Goal: Task Accomplishment & Management: Use online tool/utility

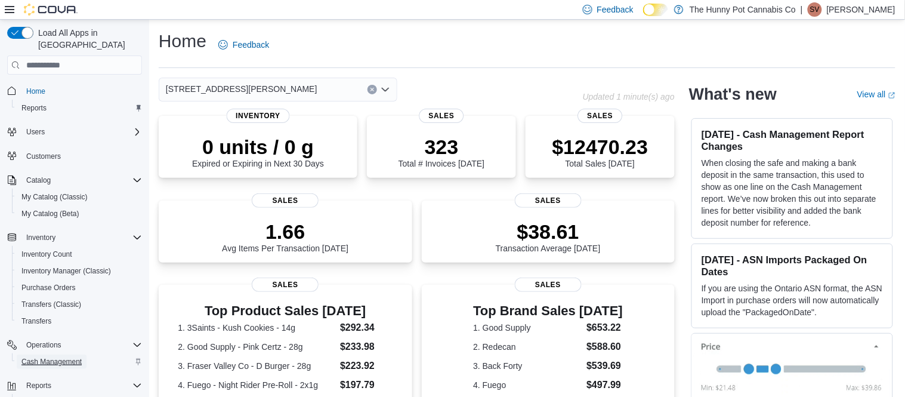
click at [53, 357] on span "Cash Management" at bounding box center [51, 362] width 60 height 10
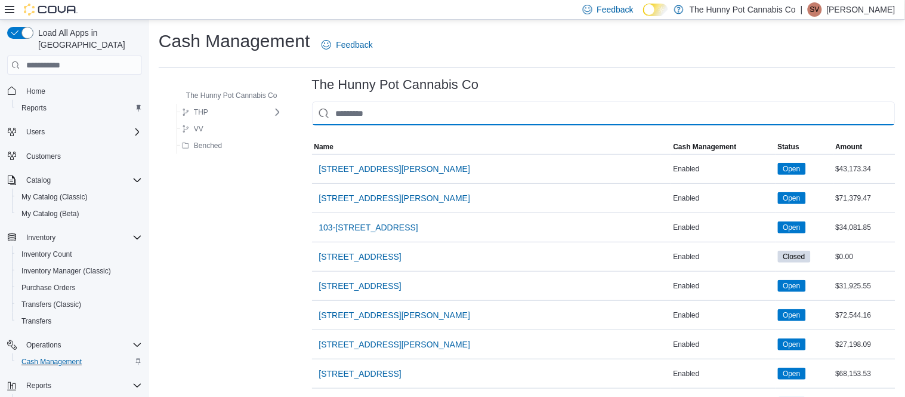
click at [358, 110] on input "This is a search bar. As you type, the results lower in the page will automatic…" at bounding box center [604, 113] width 584 height 24
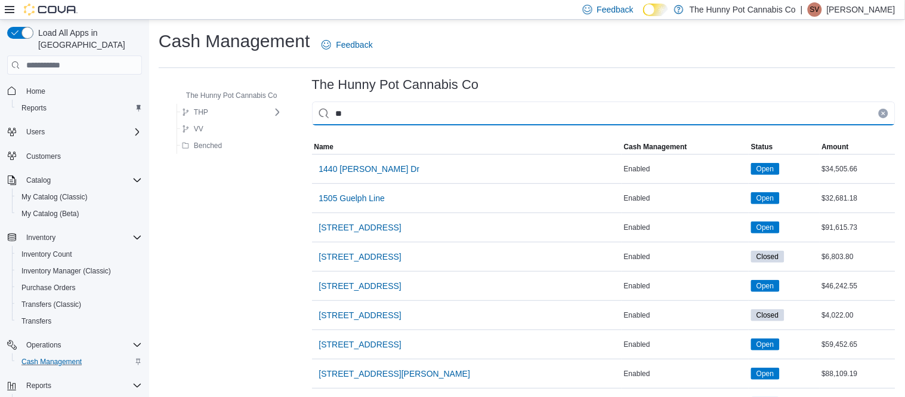
type input "***"
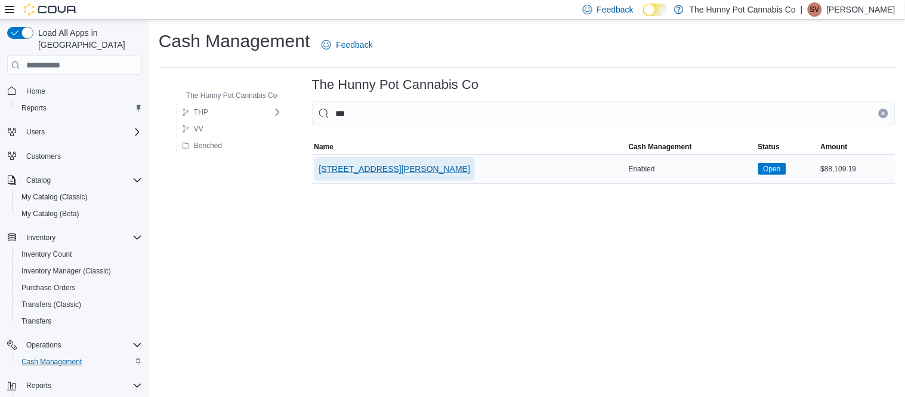
click at [344, 163] on span "[STREET_ADDRESS][PERSON_NAME]" at bounding box center [395, 169] width 152 height 12
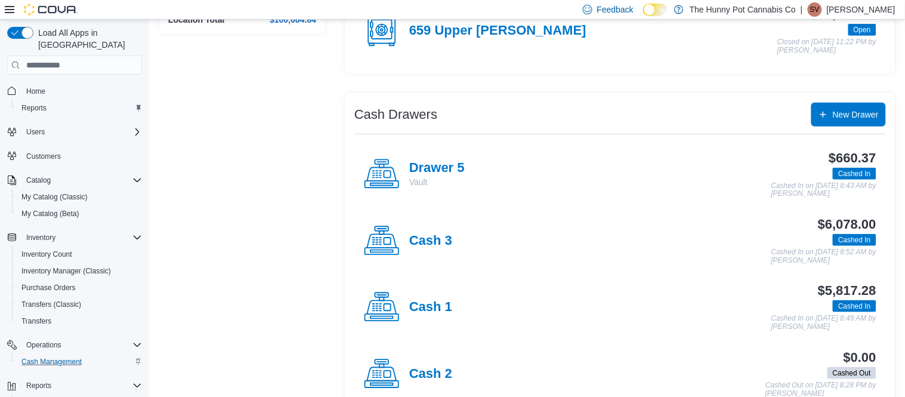
scroll to position [217, 0]
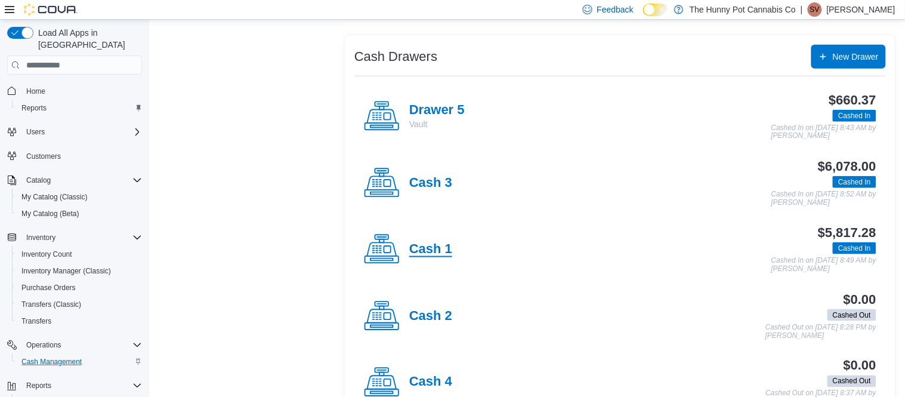
click at [424, 248] on h4 "Cash 1" at bounding box center [430, 250] width 43 height 16
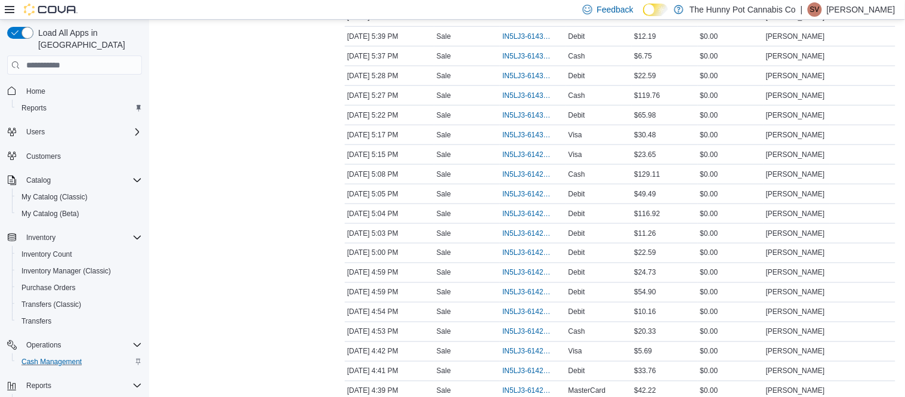
scroll to position [1497, 0]
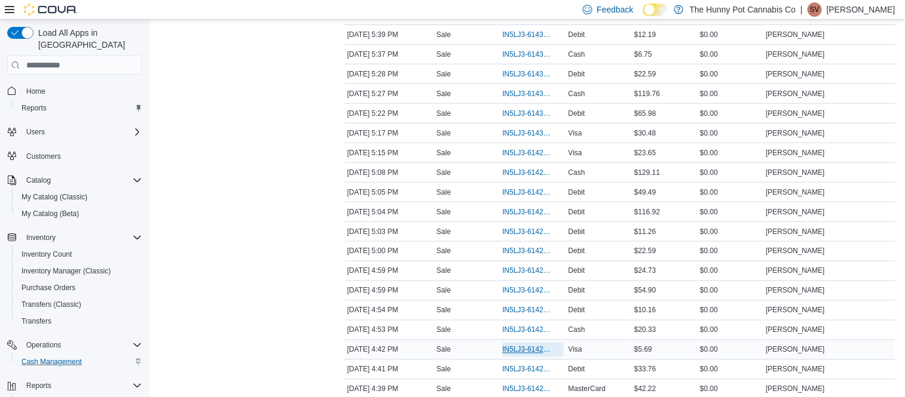
click at [539, 355] on span "IN5LJ3-6142568" at bounding box center [527, 350] width 49 height 10
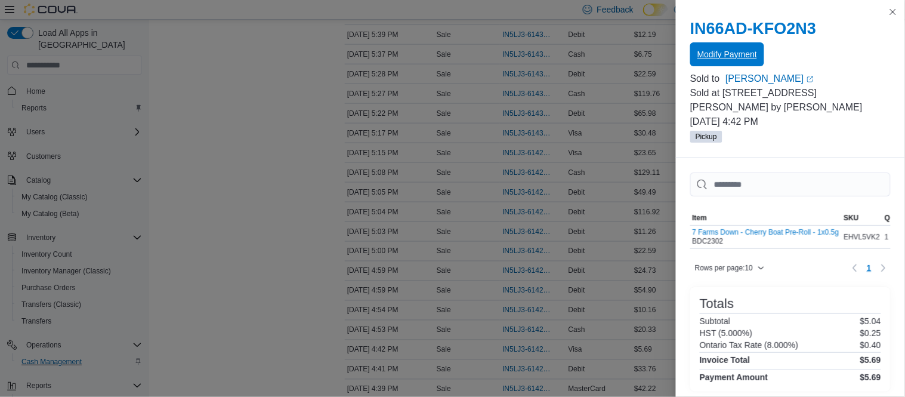
click at [736, 63] on span "Modify Payment" at bounding box center [728, 54] width 60 height 24
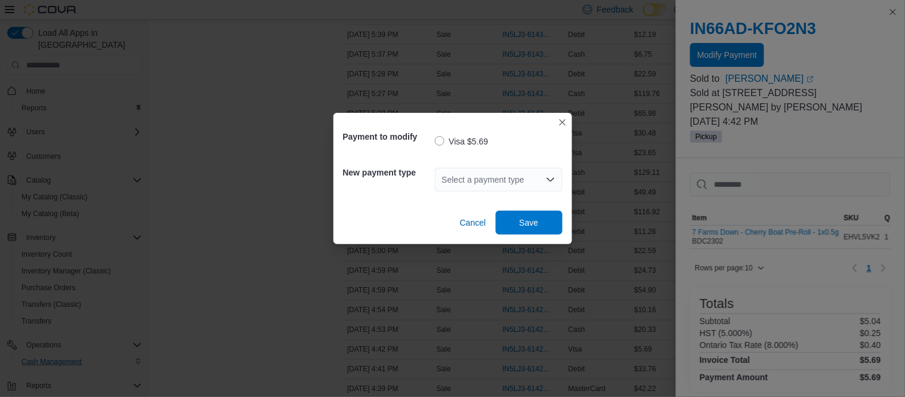
click at [498, 178] on div "Select a payment type" at bounding box center [499, 180] width 128 height 24
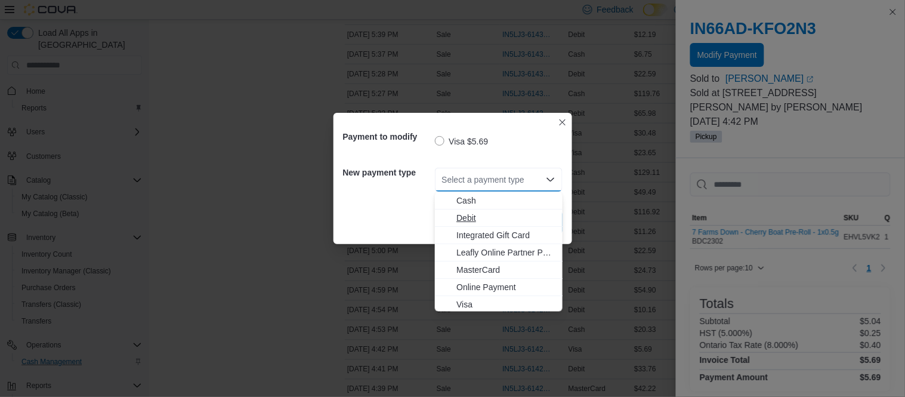
click at [477, 212] on span "Debit" at bounding box center [506, 218] width 99 height 12
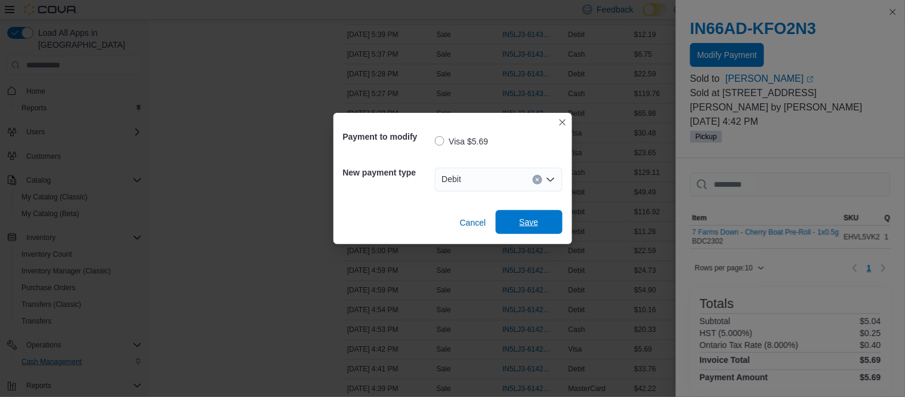
click at [520, 225] on span "Save" at bounding box center [529, 222] width 19 height 12
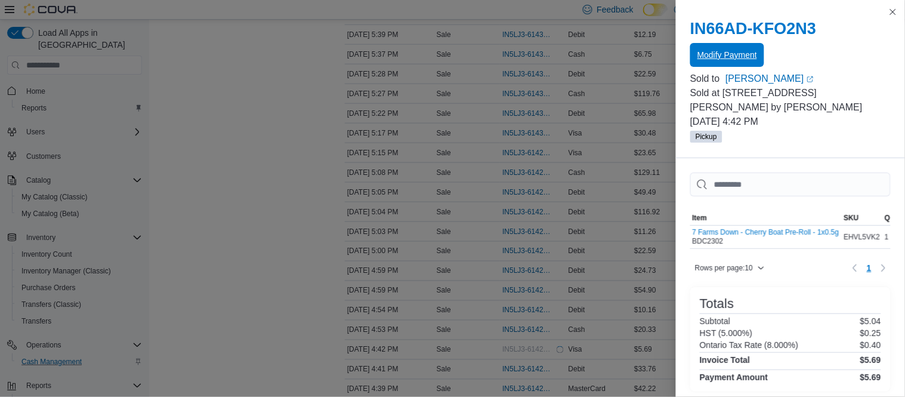
scroll to position [0, 0]
click at [892, 16] on button "Close this dialog" at bounding box center [893, 11] width 14 height 14
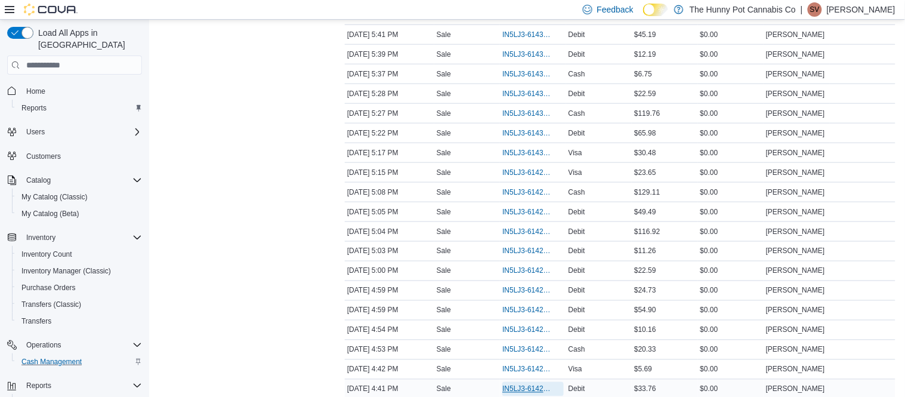
click at [526, 393] on span "IN5LJ3-6142552" at bounding box center [527, 389] width 49 height 10
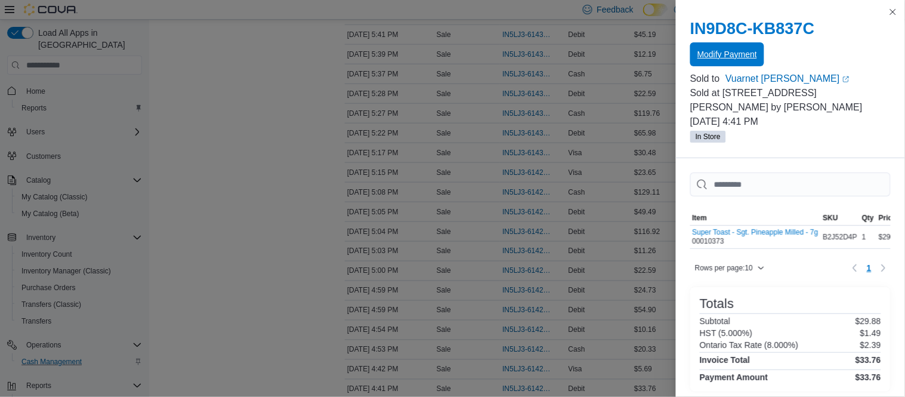
click at [731, 56] on span "Modify Payment" at bounding box center [728, 54] width 60 height 12
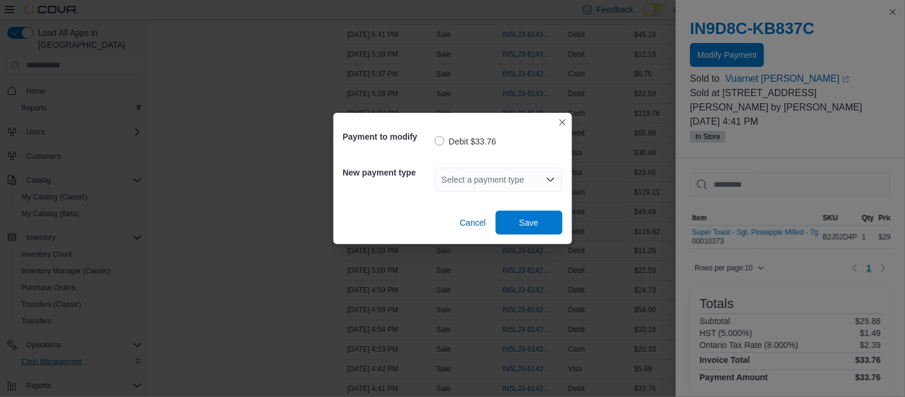
click at [509, 181] on div "Select a payment type" at bounding box center [499, 180] width 128 height 24
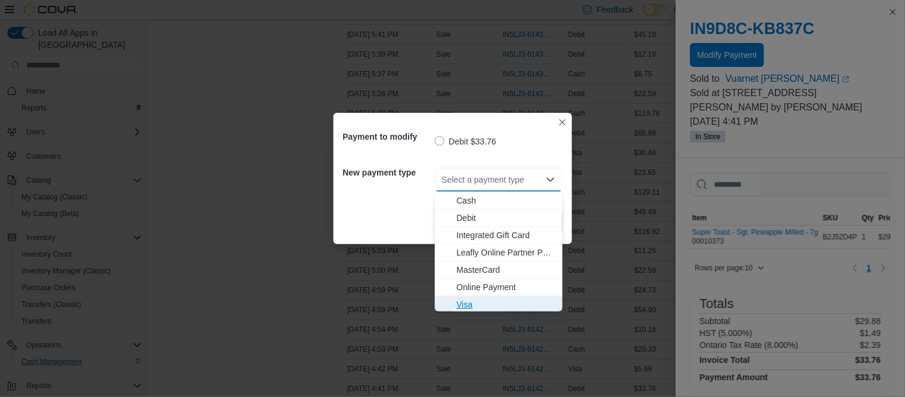
click at [474, 302] on span "Visa" at bounding box center [506, 304] width 99 height 12
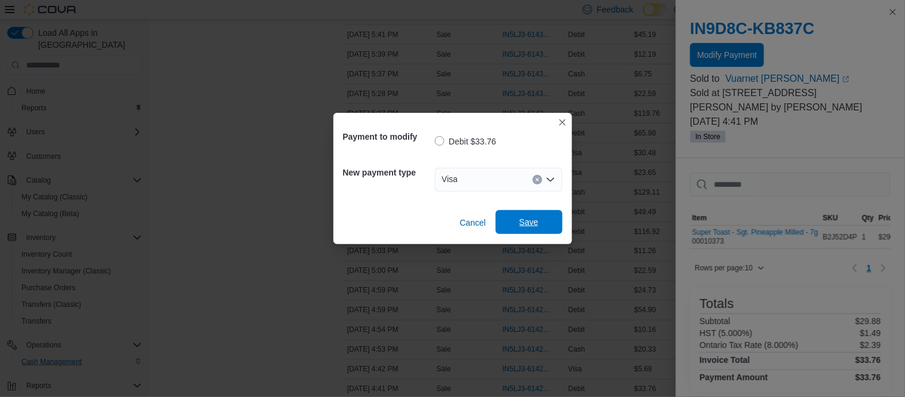
click at [525, 220] on span "Save" at bounding box center [529, 222] width 19 height 12
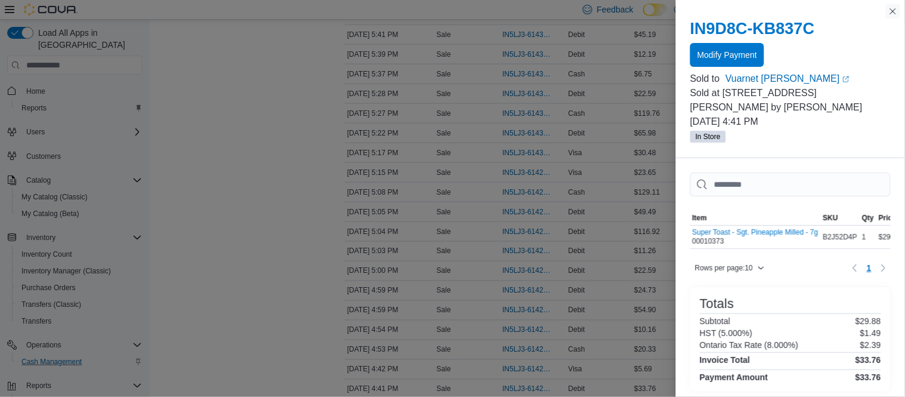
click at [892, 14] on button "Close this dialog" at bounding box center [893, 11] width 14 height 14
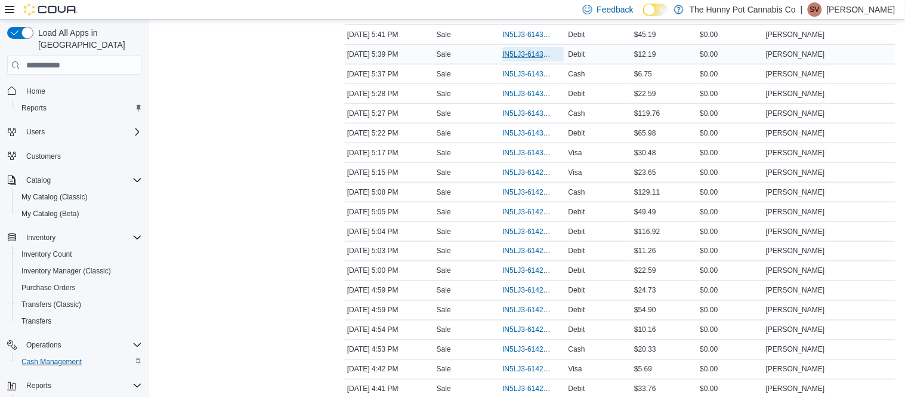
click at [532, 58] on span "IN5LJ3-6143310" at bounding box center [527, 55] width 49 height 10
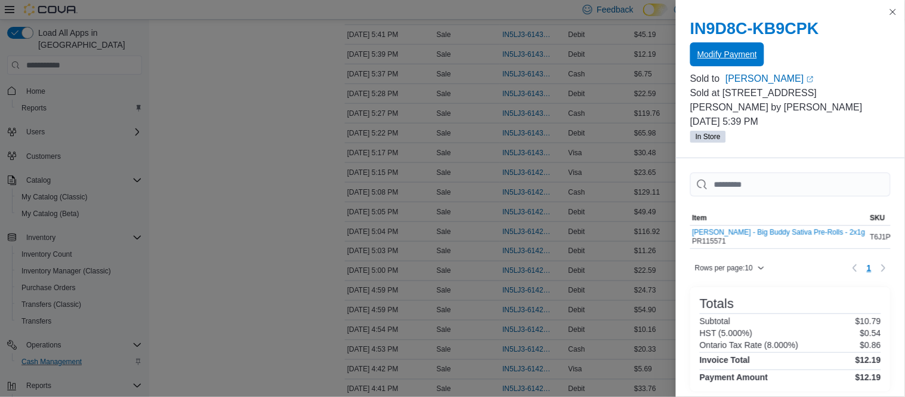
click at [744, 53] on span "Modify Payment" at bounding box center [728, 54] width 60 height 12
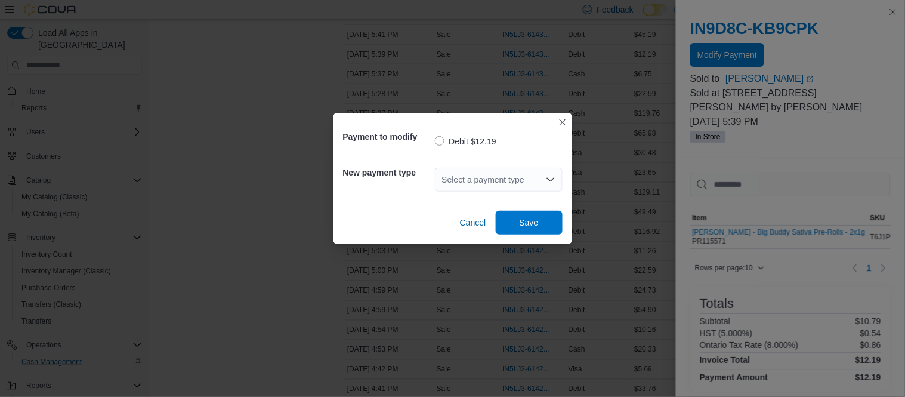
click at [531, 179] on div "Select a payment type" at bounding box center [499, 180] width 128 height 24
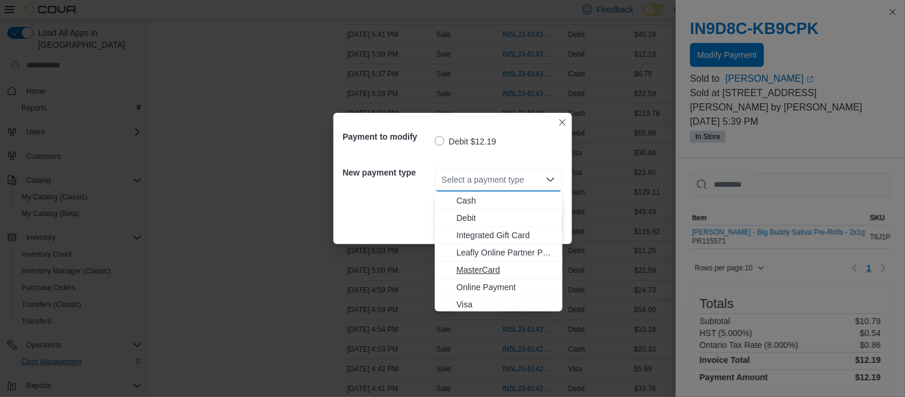
click at [492, 275] on span "MasterCard" at bounding box center [506, 270] width 99 height 12
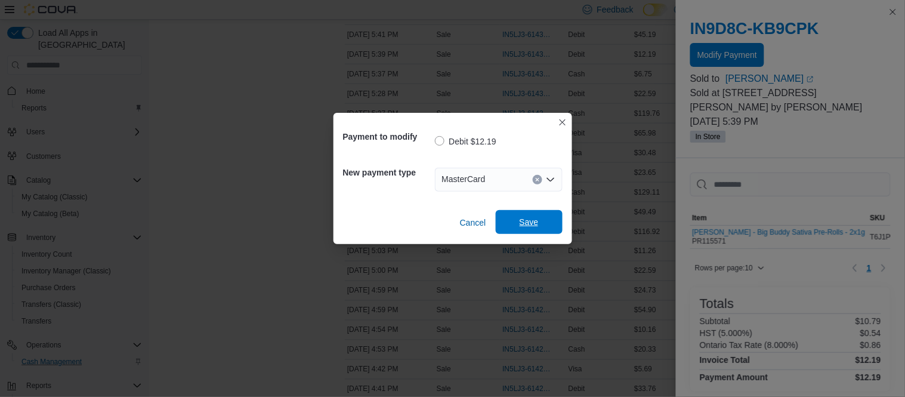
click at [544, 228] on span "Save" at bounding box center [529, 222] width 53 height 24
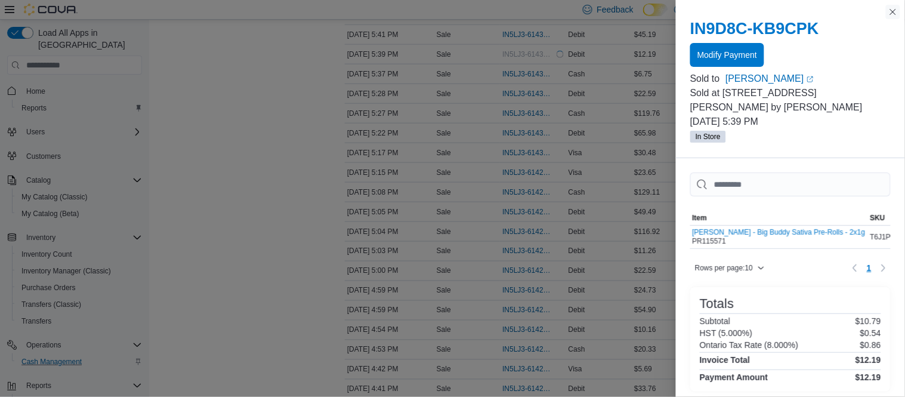
click at [889, 16] on button "Close this dialog" at bounding box center [893, 12] width 14 height 14
click at [892, 14] on p "[PERSON_NAME]" at bounding box center [861, 9] width 69 height 14
click at [895, 12] on p "[PERSON_NAME]" at bounding box center [861, 9] width 69 height 14
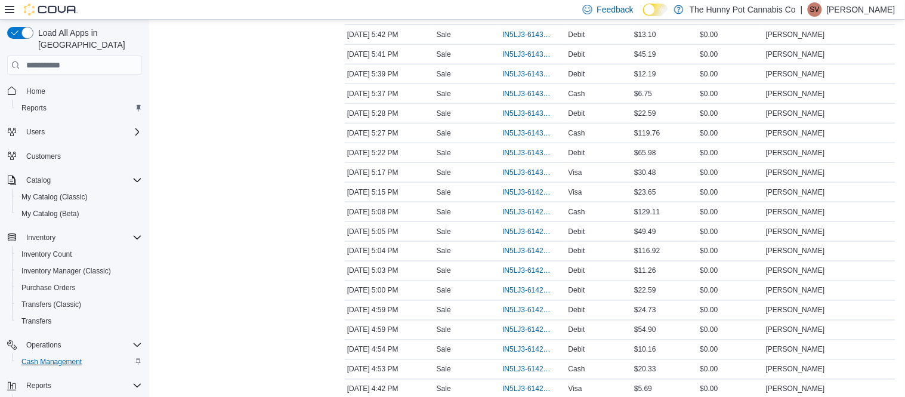
scroll to position [1156, 0]
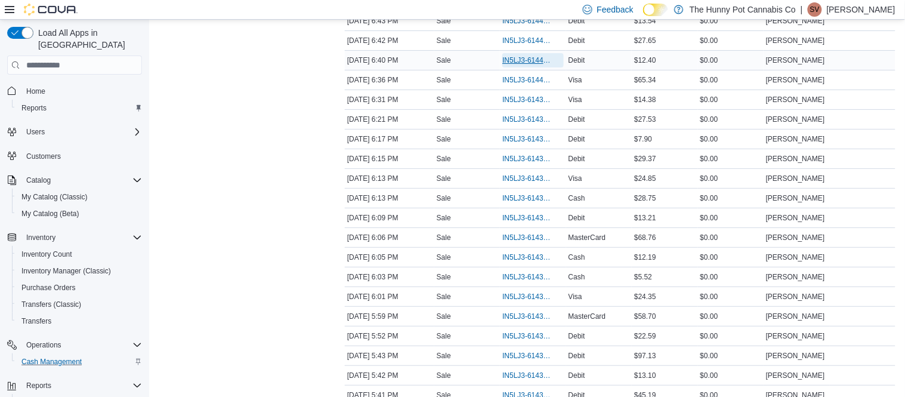
click at [532, 61] on span "IN5LJ3-6144086" at bounding box center [527, 61] width 49 height 10
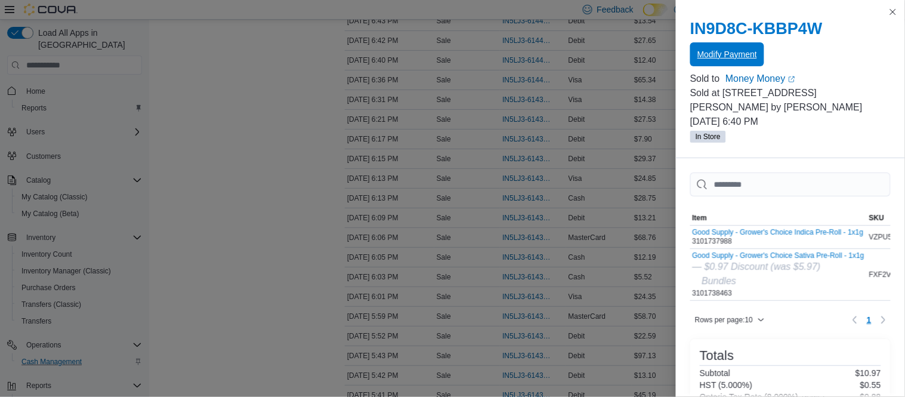
click at [712, 60] on span "Modify Payment" at bounding box center [728, 54] width 60 height 24
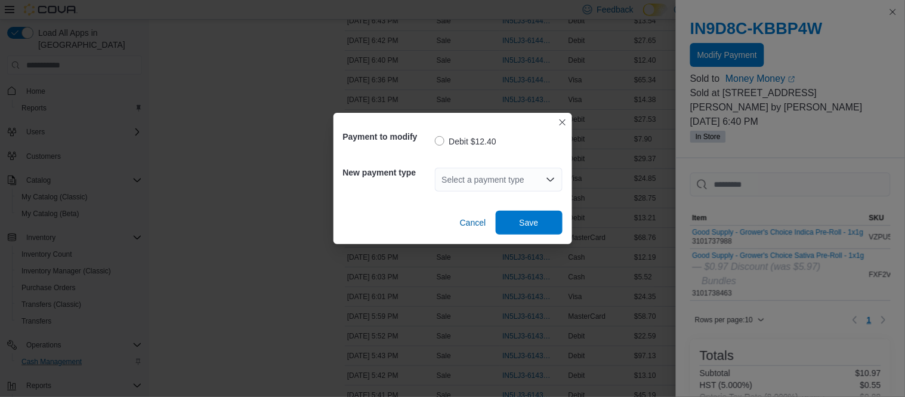
click at [522, 189] on div "Select a payment type" at bounding box center [499, 180] width 128 height 24
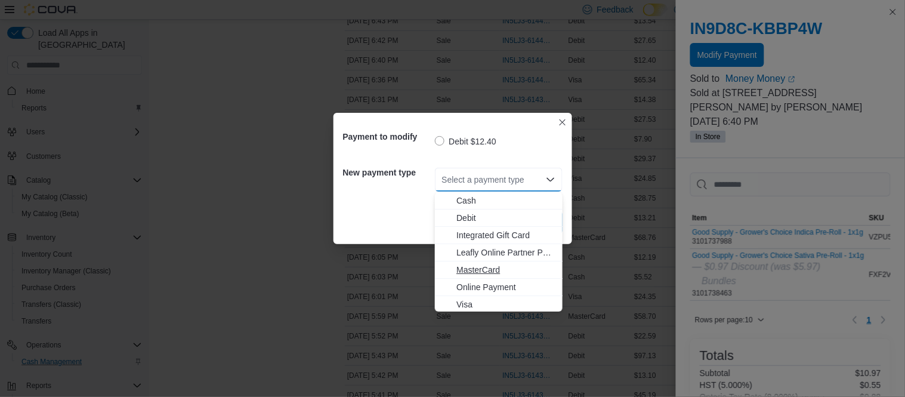
click at [479, 267] on span "MasterCard" at bounding box center [506, 270] width 99 height 12
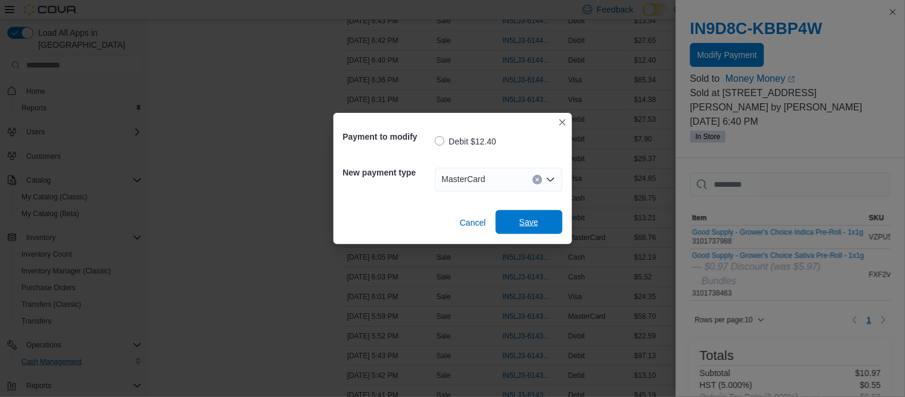
click at [529, 229] on span "Save" at bounding box center [529, 222] width 53 height 24
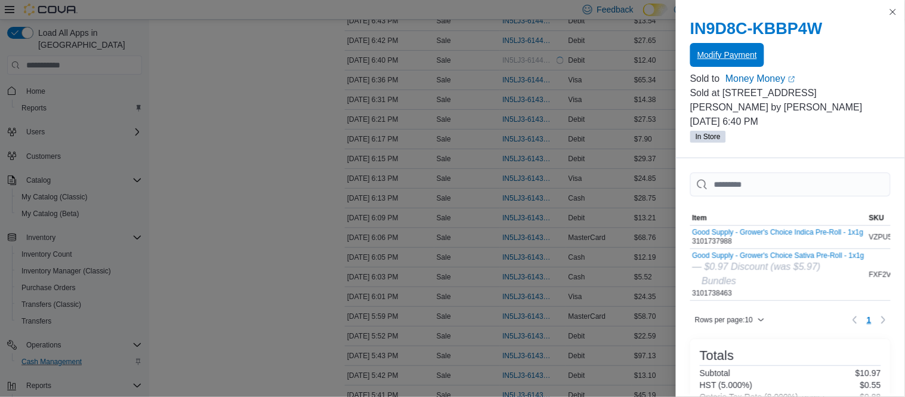
scroll to position [0, 0]
click at [895, 14] on button "Close this dialog" at bounding box center [893, 11] width 14 height 14
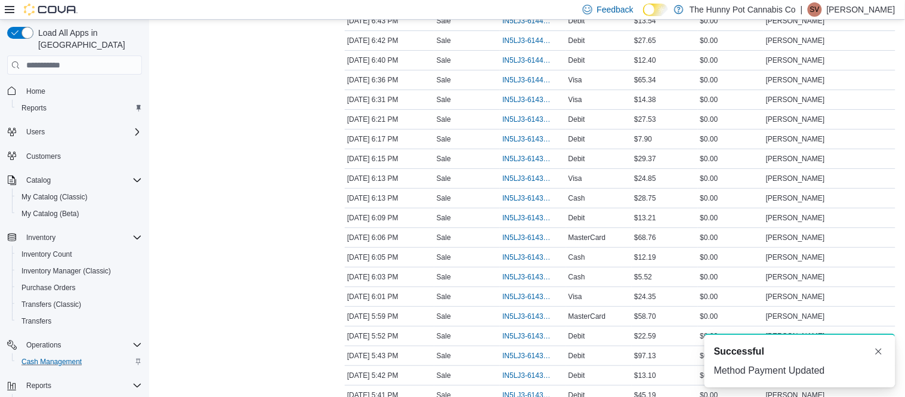
click at [889, 11] on p "[PERSON_NAME]" at bounding box center [861, 9] width 69 height 14
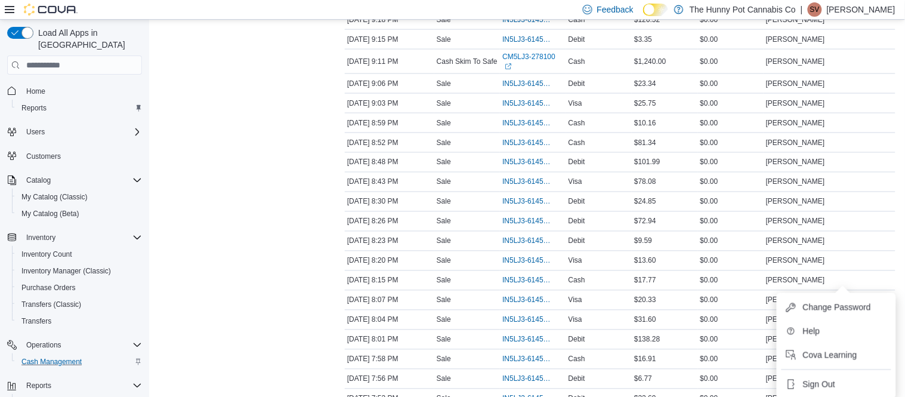
scroll to position [419, 0]
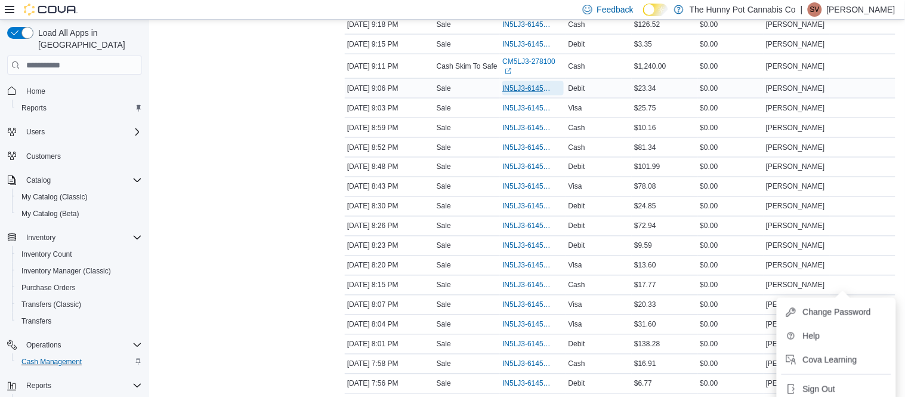
click at [531, 88] on span "IN5LJ3-6145869" at bounding box center [527, 89] width 49 height 10
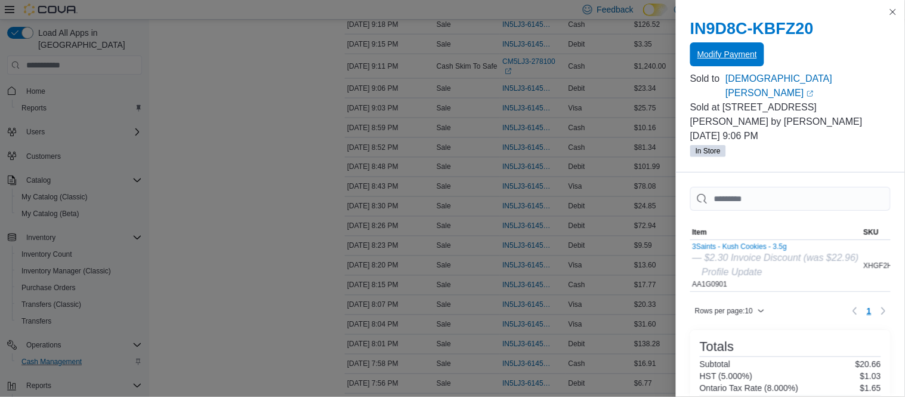
click at [726, 57] on span "Modify Payment" at bounding box center [728, 54] width 60 height 12
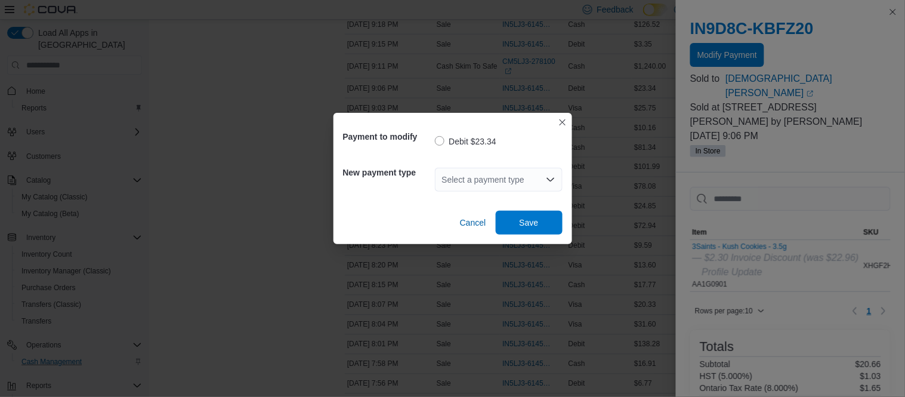
click at [500, 174] on div "Select a payment type" at bounding box center [499, 180] width 128 height 24
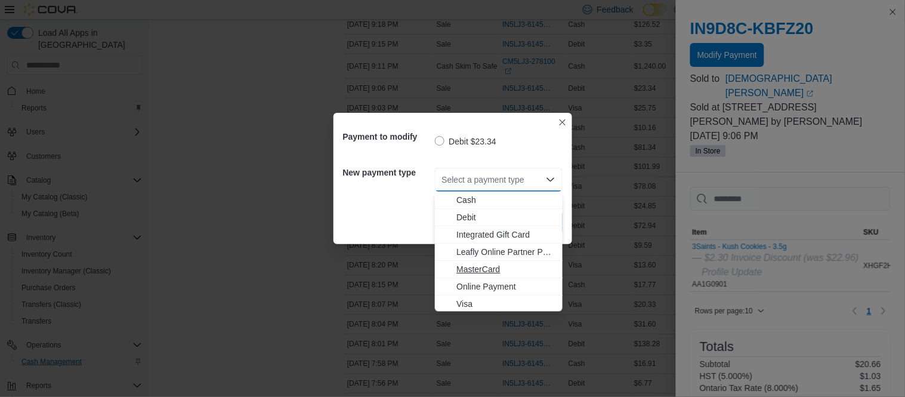
click at [484, 274] on span "MasterCard" at bounding box center [506, 270] width 99 height 12
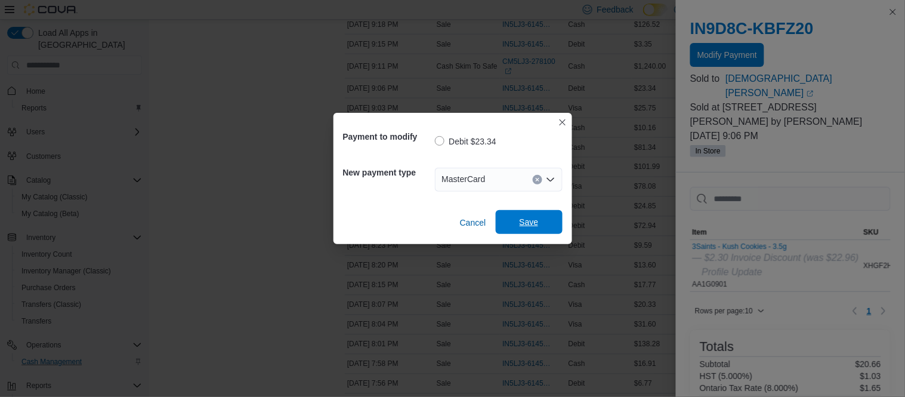
click at [542, 217] on span "Save" at bounding box center [529, 222] width 53 height 24
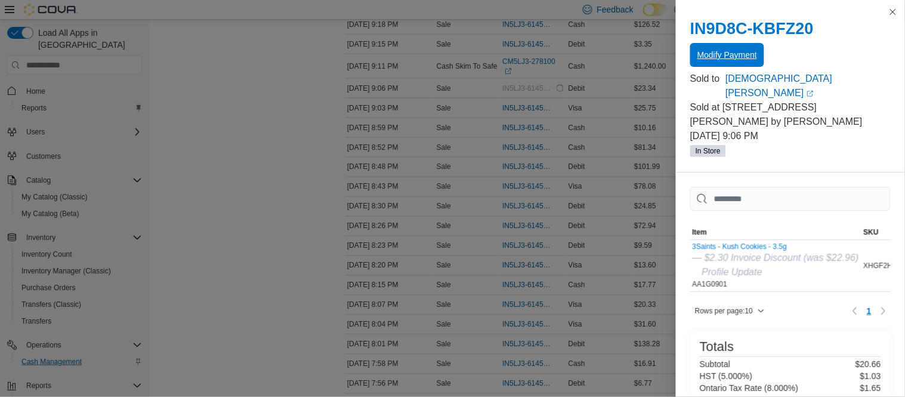
scroll to position [0, 0]
click at [893, 16] on button "Close this dialog" at bounding box center [893, 11] width 14 height 14
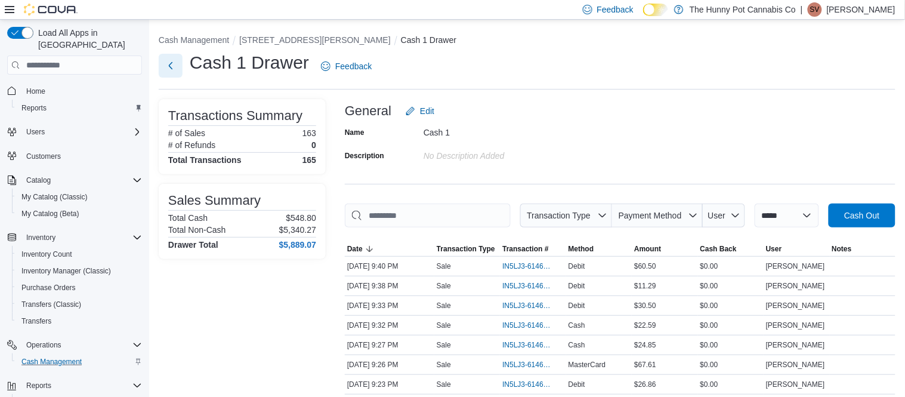
click at [176, 65] on button "Next" at bounding box center [171, 66] width 24 height 24
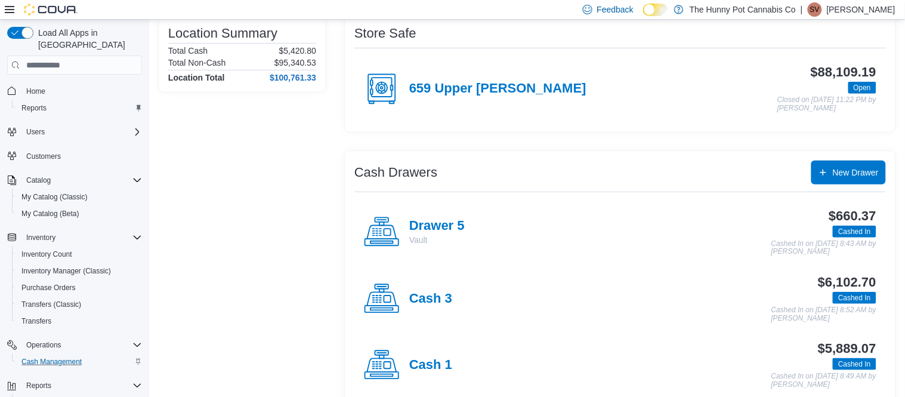
scroll to position [109, 0]
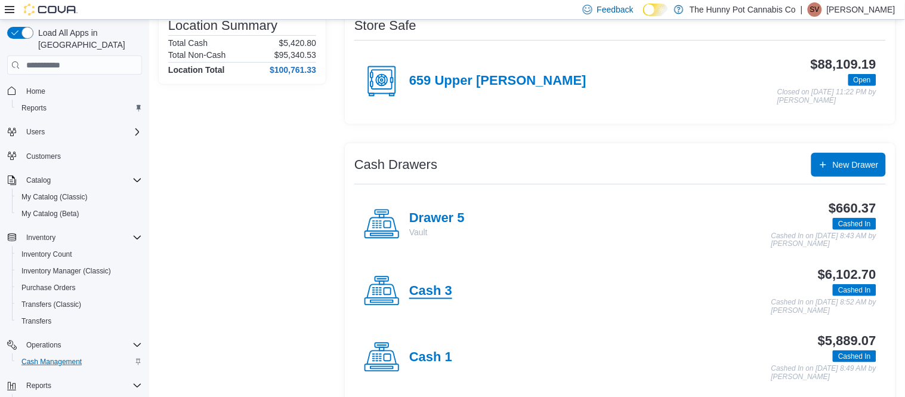
click at [447, 288] on h4 "Cash 3" at bounding box center [430, 291] width 43 height 16
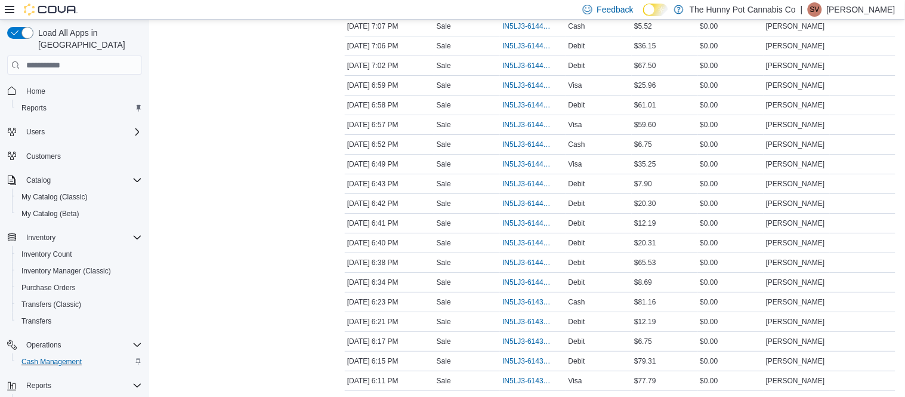
scroll to position [1055, 0]
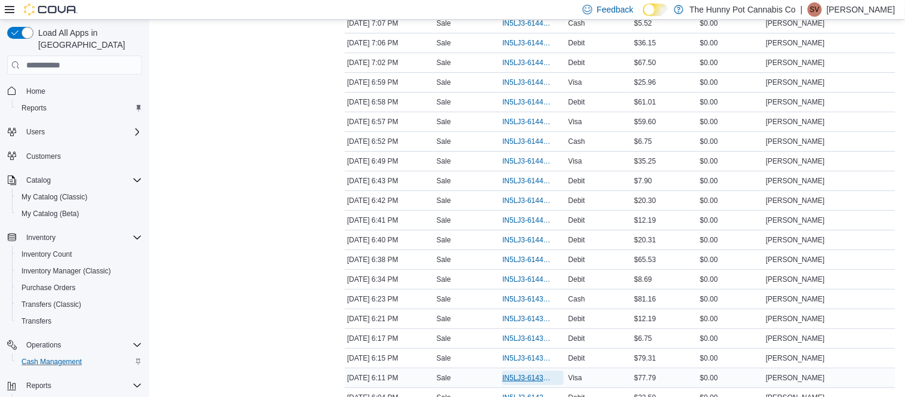
click at [520, 383] on span "IN5LJ3-6143722" at bounding box center [527, 378] width 49 height 10
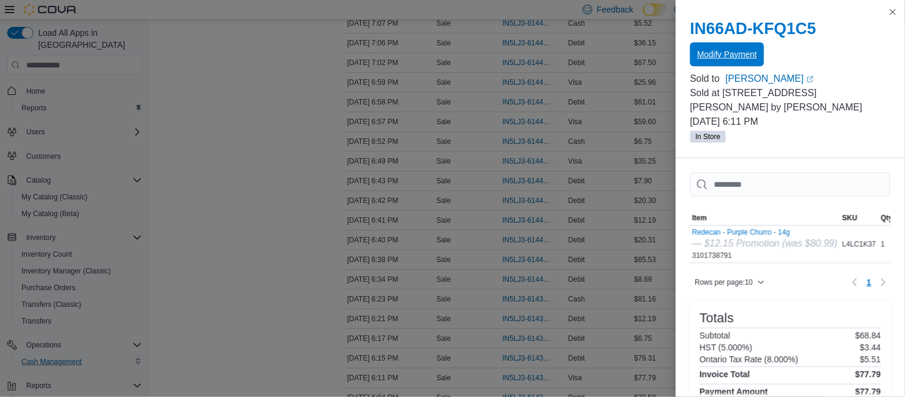
click at [757, 56] on span "Modify Payment" at bounding box center [728, 54] width 60 height 12
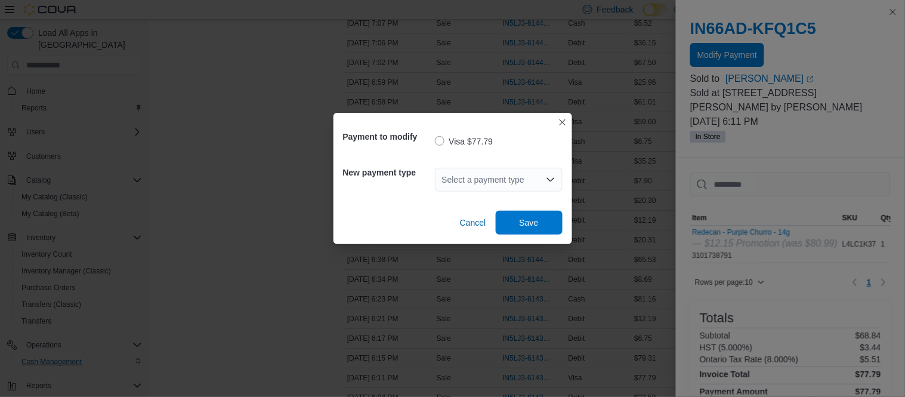
click at [487, 187] on div "Select a payment type" at bounding box center [499, 180] width 128 height 24
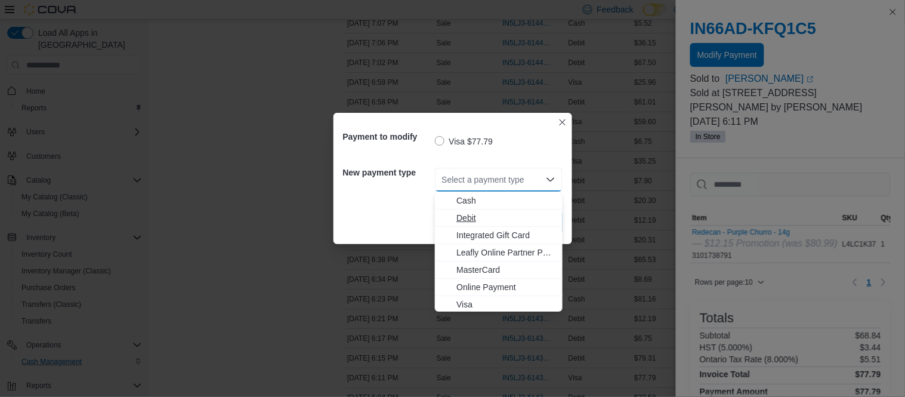
click at [465, 217] on span "Debit" at bounding box center [506, 218] width 99 height 12
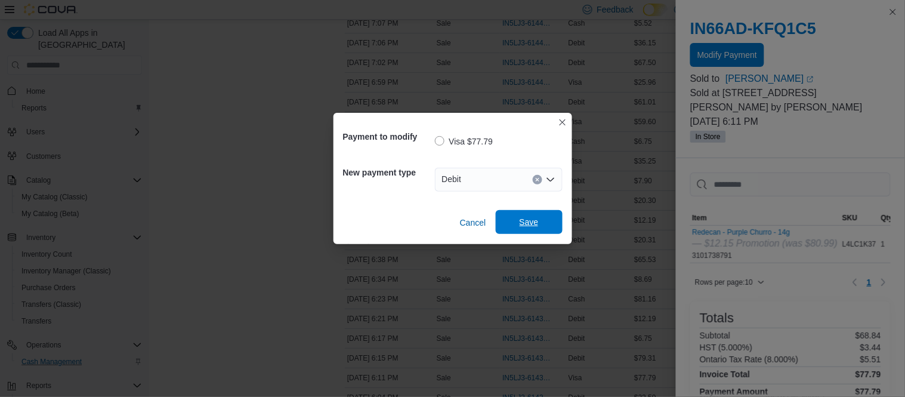
click at [520, 224] on span "Save" at bounding box center [529, 222] width 19 height 12
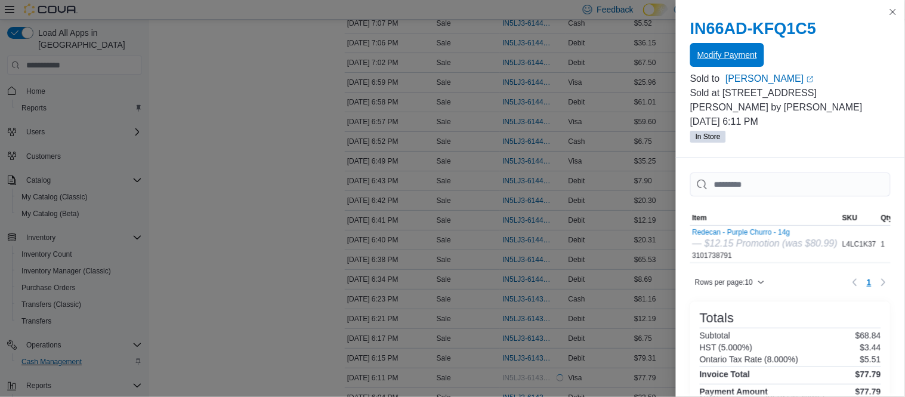
scroll to position [0, 0]
click at [897, 13] on button "Close this dialog" at bounding box center [893, 11] width 14 height 14
